Goal: Check status: Check status

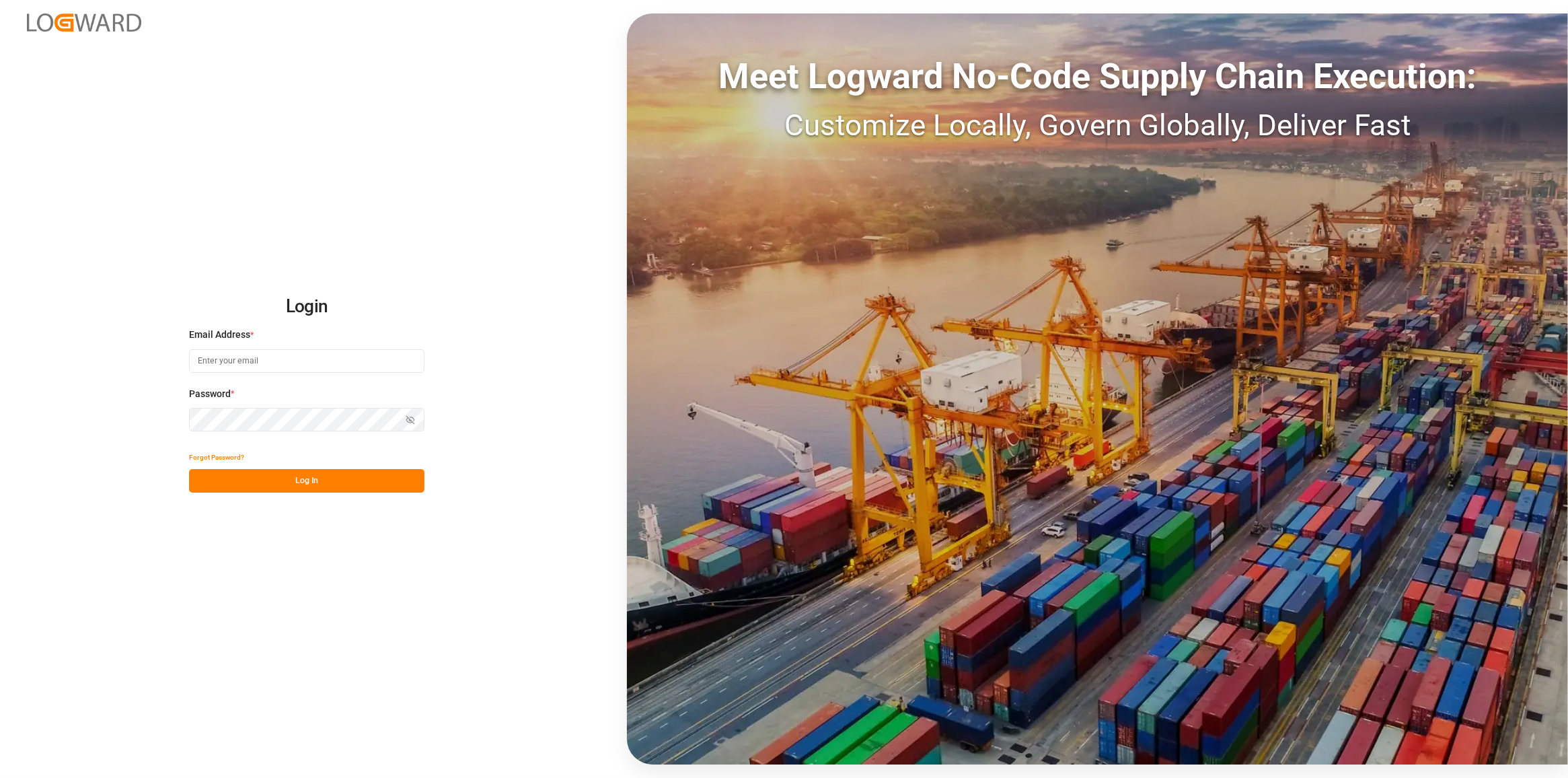
type input "[PERSON_NAME][EMAIL_ADDRESS][DOMAIN_NAME]"
click at [388, 485] on button "Log In" at bounding box center [307, 480] width 235 height 24
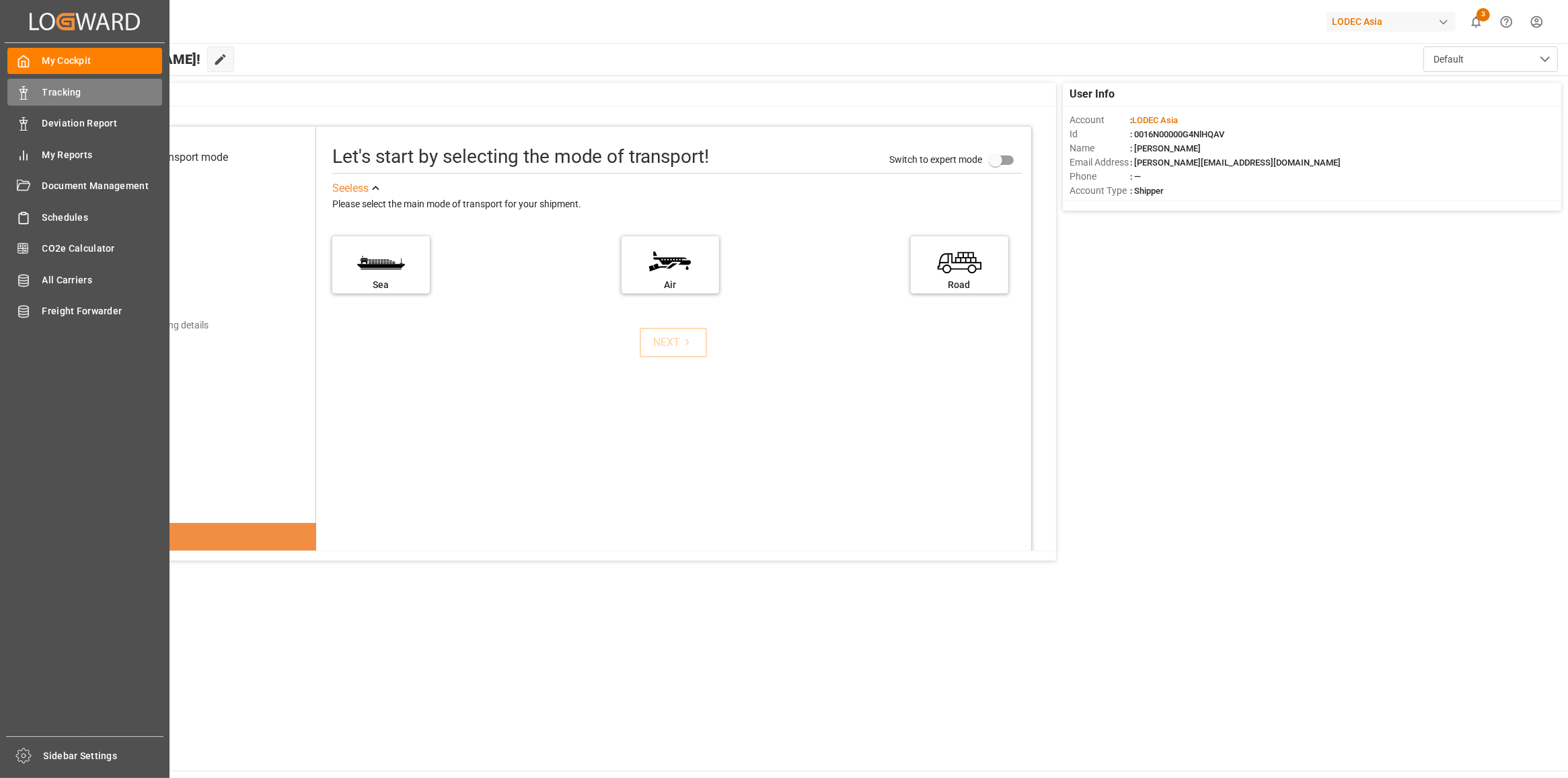
click at [43, 89] on span "Tracking" at bounding box center [103, 92] width 120 height 14
